Goal: Task Accomplishment & Management: Complete application form

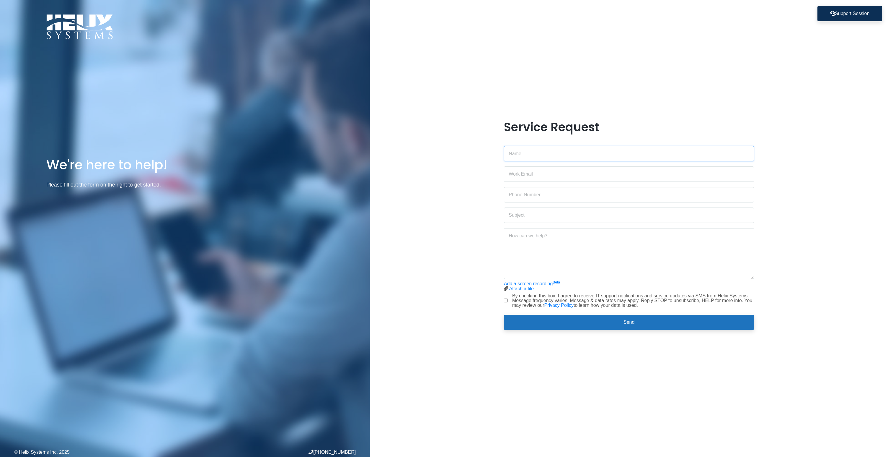
click at [534, 155] on input "text" at bounding box center [629, 153] width 250 height 15
type input "[PERSON_NAME]"
type input "[PERSON_NAME][EMAIL_ADDRESS][PERSON_NAME][DOMAIN_NAME]"
type input "9143638969"
click at [554, 211] on input "text" at bounding box center [629, 214] width 250 height 15
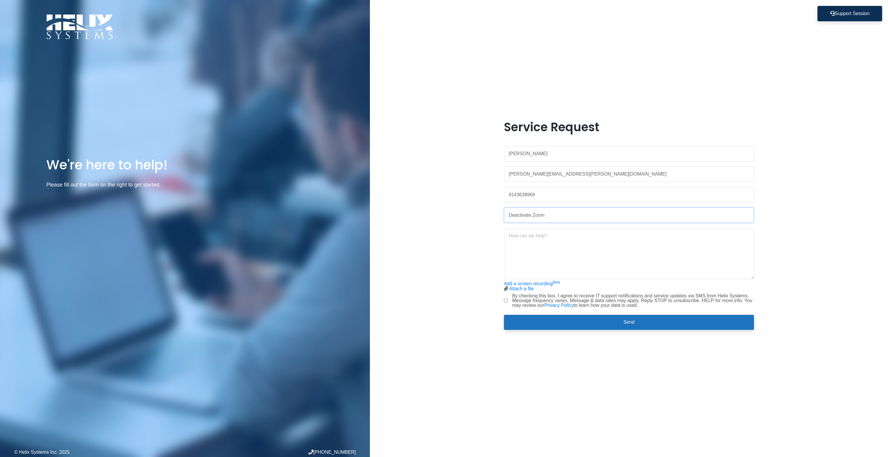
type input "Deactivate Zoom"
type textarea "Hello, Please deactivate all of our Zoom users, except for [EMAIL_ADDRESS][DOMA…"
click at [627, 307] on label "By checking this box, I agree to receive IT support notifications and service u…" at bounding box center [633, 300] width 242 height 14
click at [508, 302] on input "By checking this box, I agree to receive IT support notifications and service u…" at bounding box center [506, 300] width 4 height 4
checkbox input "true"
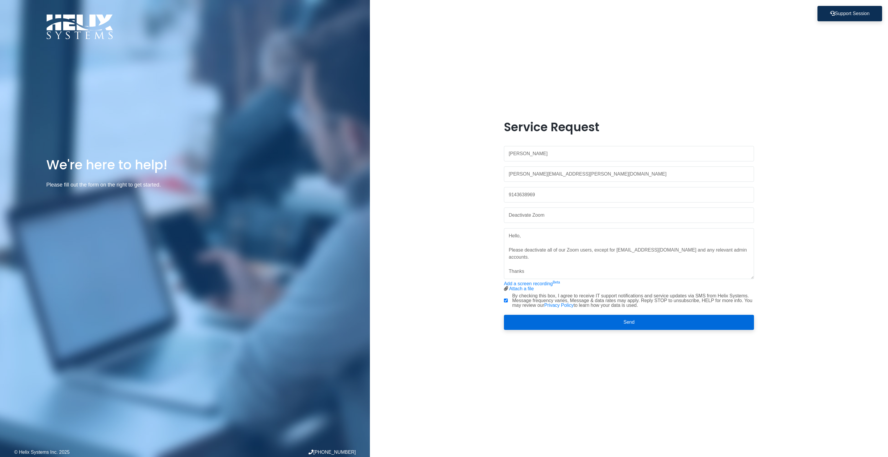
drag, startPoint x: 626, startPoint y: 324, endPoint x: 632, endPoint y: 325, distance: 5.9
click at [626, 324] on button "Send" at bounding box center [629, 322] width 250 height 15
